Goal: Information Seeking & Learning: Understand process/instructions

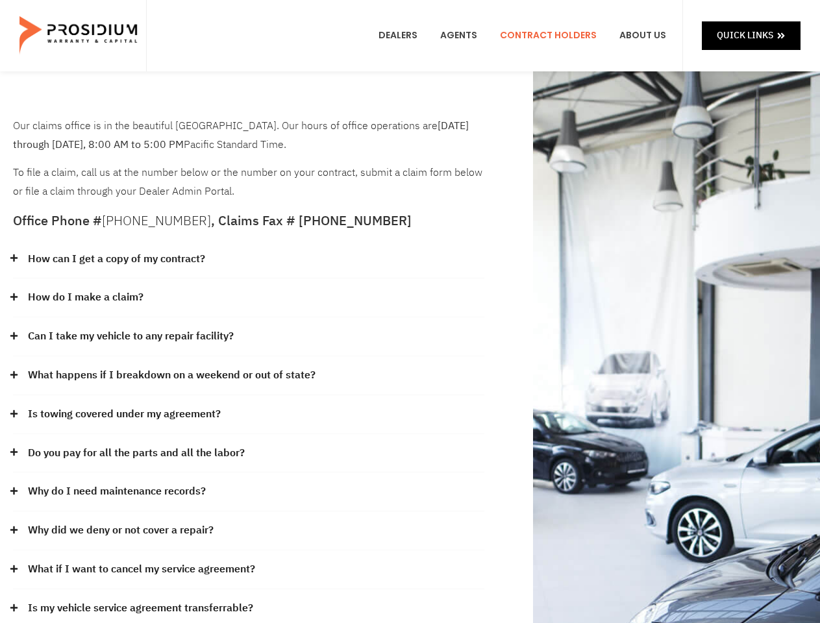
click at [409, 312] on div "How do I make a claim?" at bounding box center [248, 297] width 471 height 39
click at [249, 260] on div "How can I get a copy of my contract?" at bounding box center [248, 259] width 471 height 39
click at [116, 259] on link "How can I get a copy of my contract?" at bounding box center [116, 259] width 177 height 19
click at [249, 298] on div "How do I make a claim?" at bounding box center [248, 297] width 471 height 39
click at [85, 297] on link "How do I make a claim?" at bounding box center [86, 297] width 116 height 19
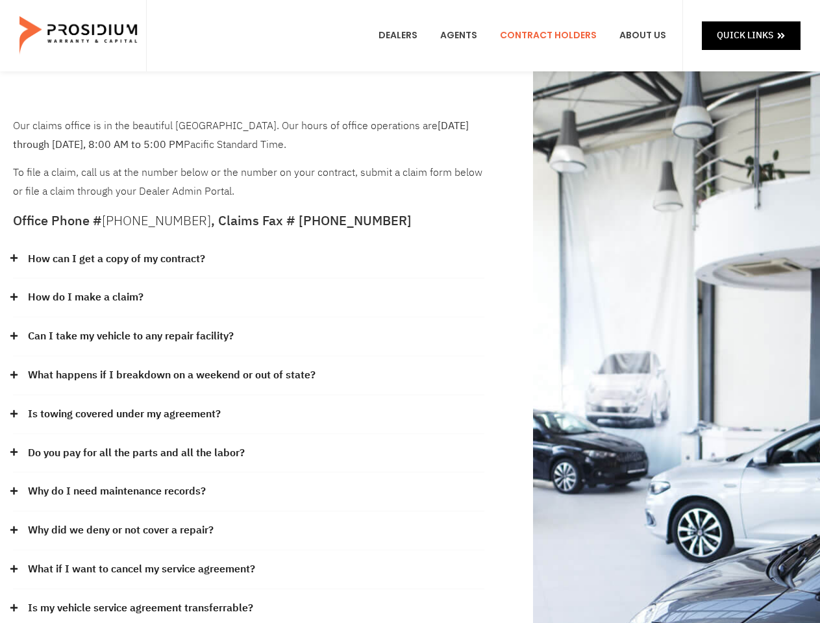
click at [249, 337] on div "Can I take my vehicle to any repair facility?" at bounding box center [248, 336] width 471 height 39
click at [131, 336] on link "Can I take my vehicle to any repair facility?" at bounding box center [131, 336] width 206 height 19
click at [249, 376] on link "What happens if I breakdown on a weekend or out of state?" at bounding box center [171, 375] width 287 height 19
click at [170, 375] on link "What happens if I breakdown on a weekend or out of state?" at bounding box center [171, 375] width 287 height 19
click at [249, 415] on div "Is towing covered under my agreement?" at bounding box center [248, 414] width 471 height 39
